Goal: Check status: Check status

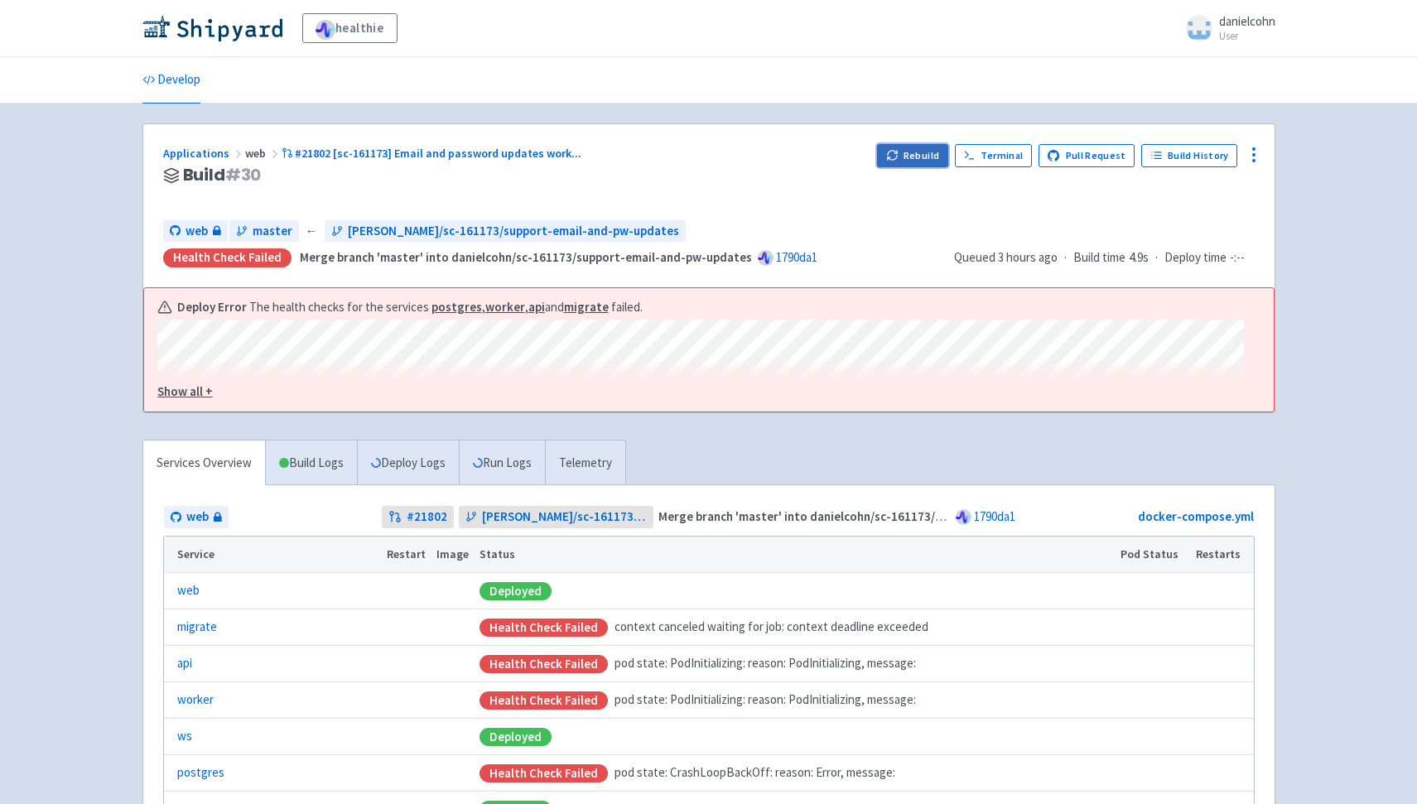
click at [898, 154] on icon "button" at bounding box center [892, 155] width 12 height 12
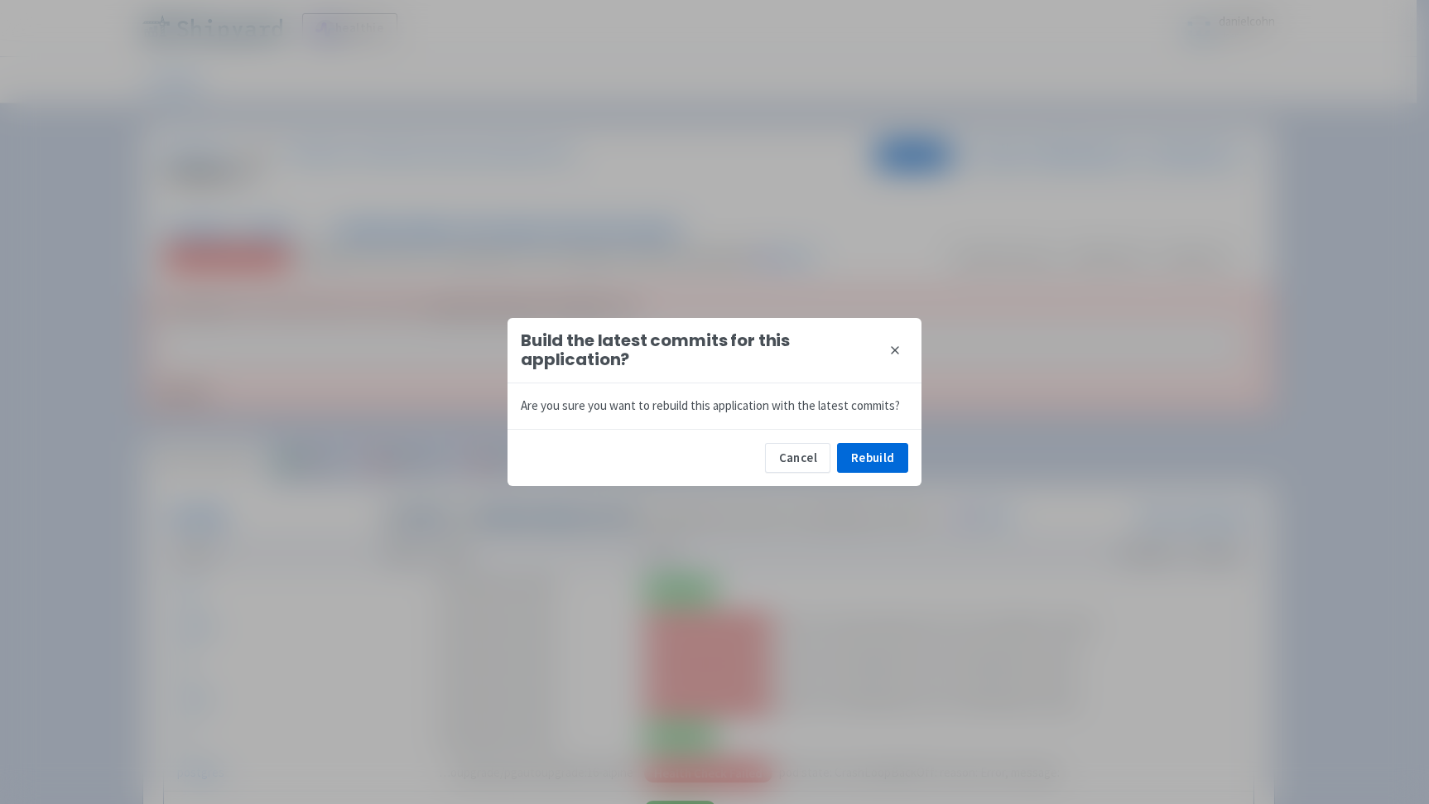
click at [908, 452] on div "Cancel Rebuild" at bounding box center [715, 457] width 414 height 57
click at [905, 451] on button "Rebuild" at bounding box center [872, 458] width 71 height 30
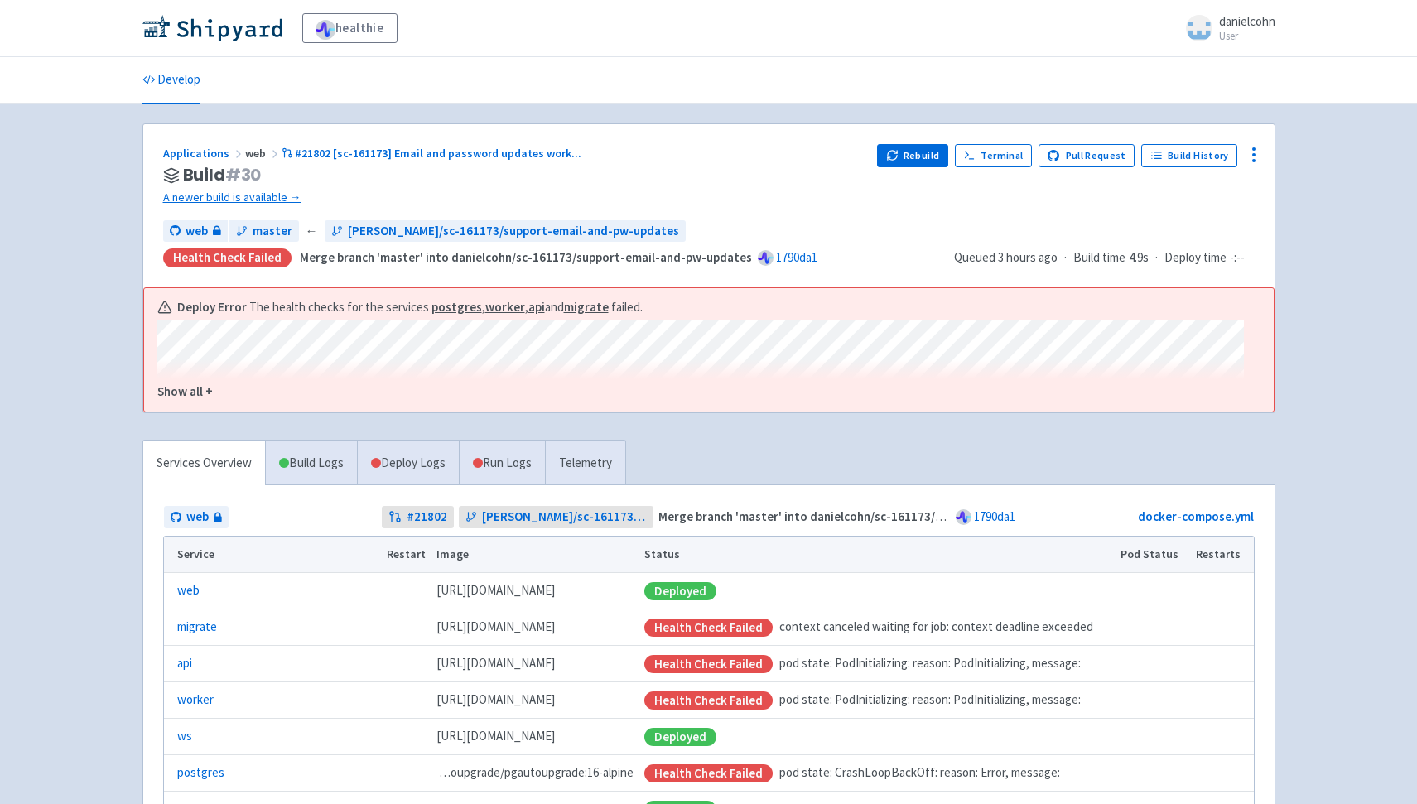
click at [181, 392] on u "Show all +" at bounding box center [184, 391] width 55 height 16
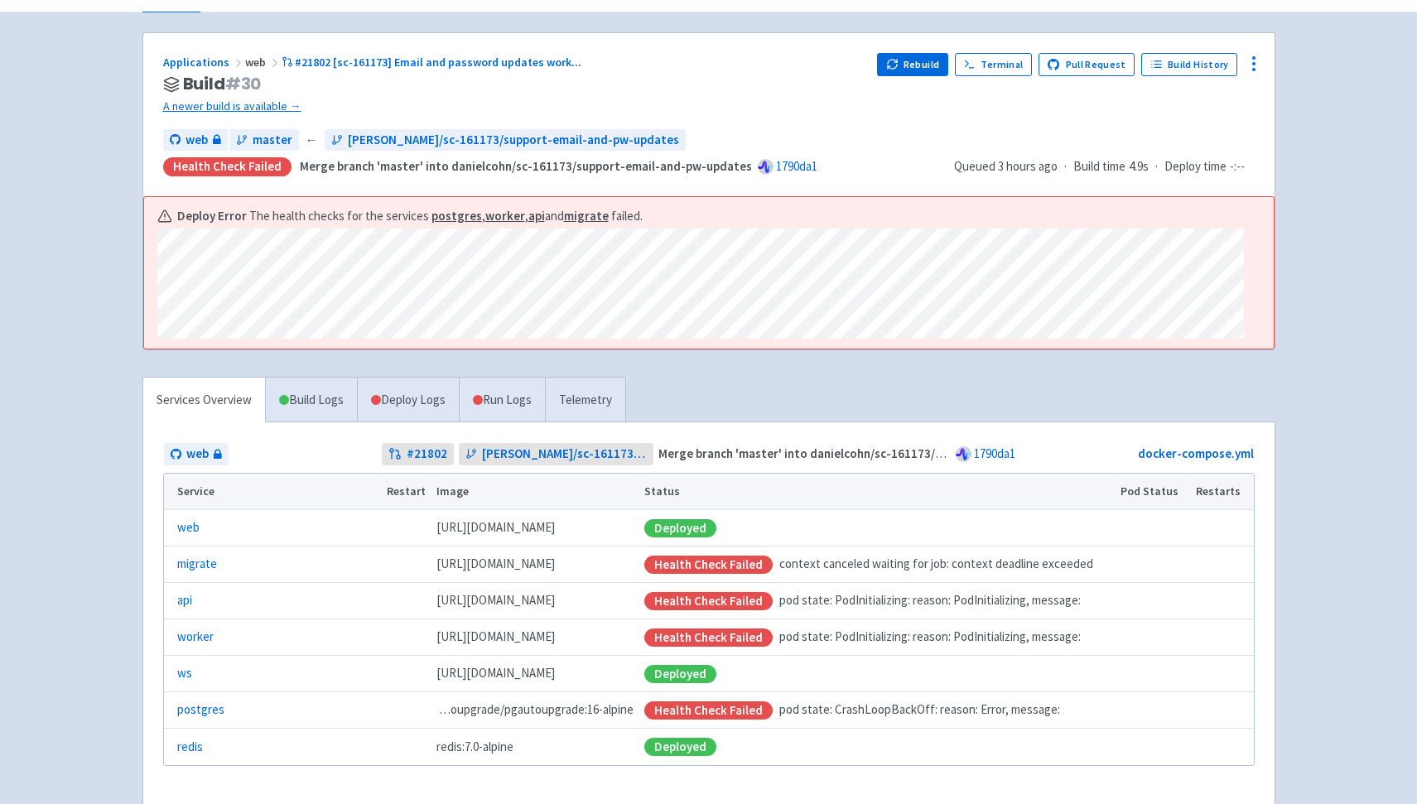
scroll to position [191, 0]
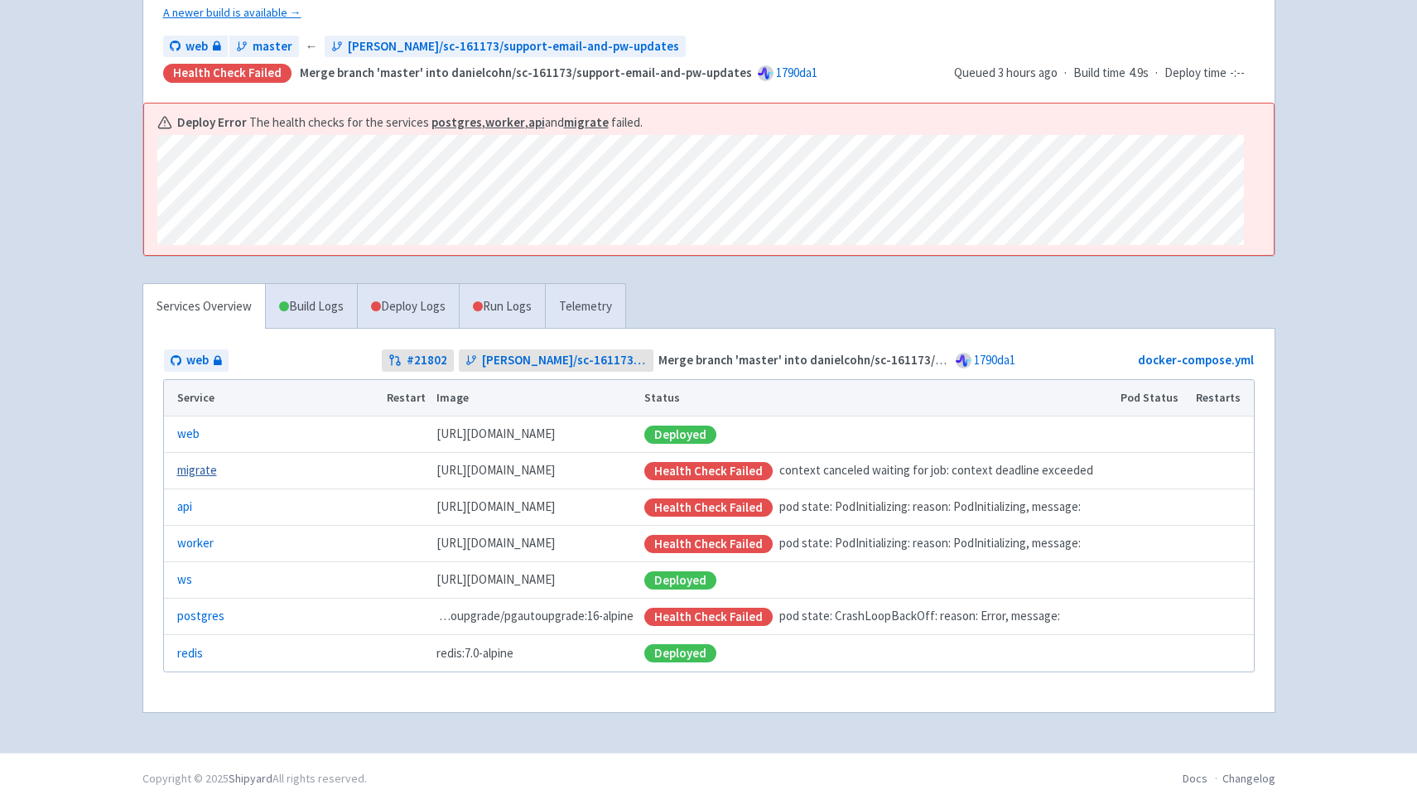
click at [202, 472] on link "migrate" at bounding box center [197, 470] width 40 height 19
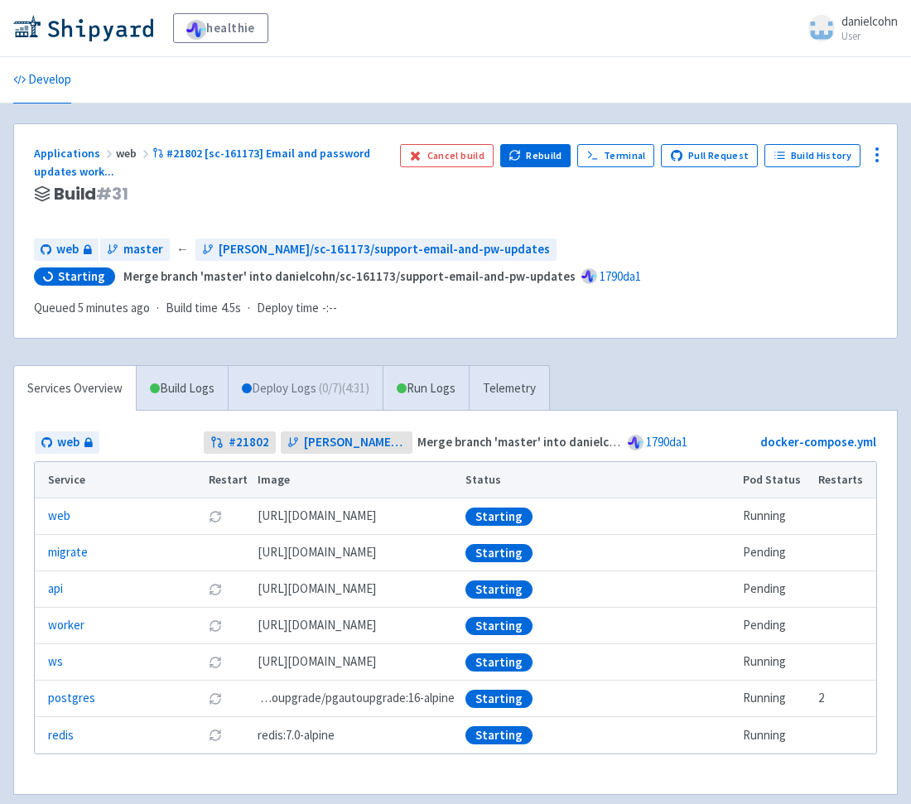
click at [315, 389] on link "Deploy Logs ( 0 / 7 ) (4:31)" at bounding box center [305, 389] width 155 height 46
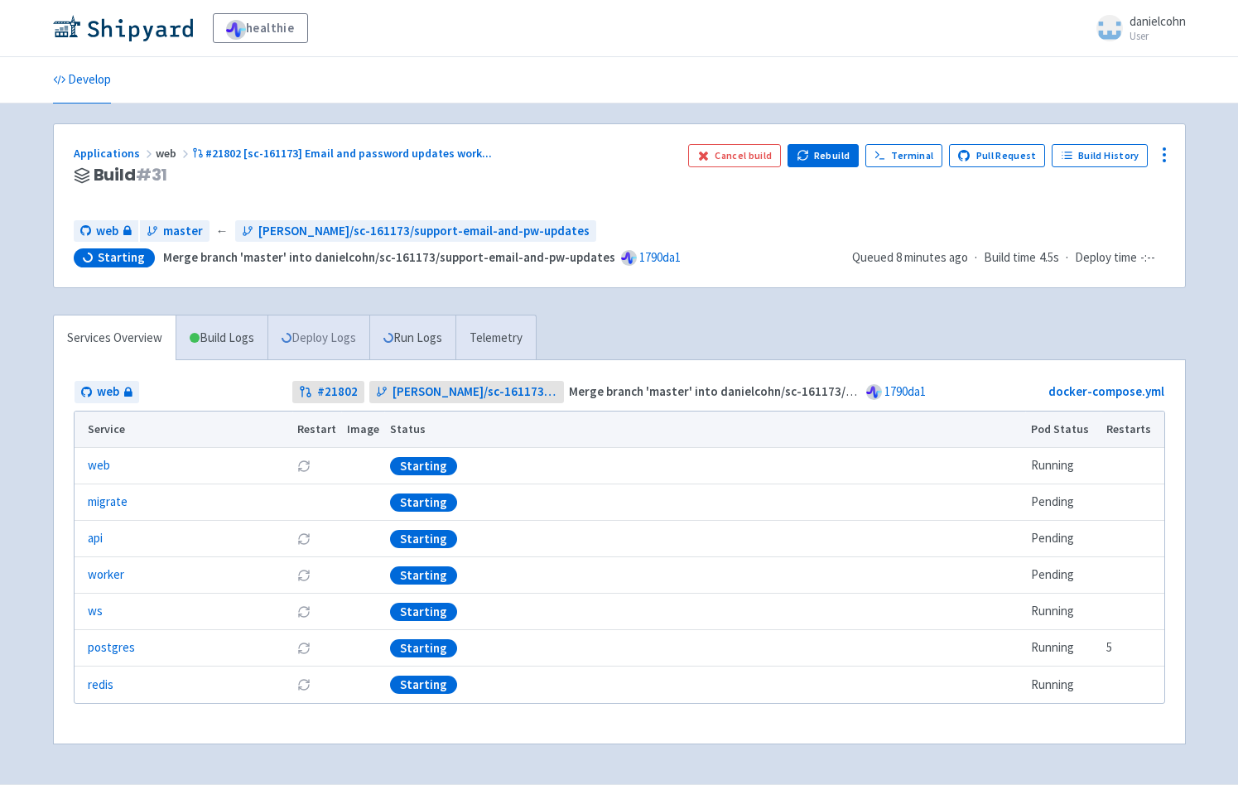
click at [347, 340] on link "Deploy Logs" at bounding box center [318, 338] width 102 height 46
